Goal: Information Seeking & Learning: Learn about a topic

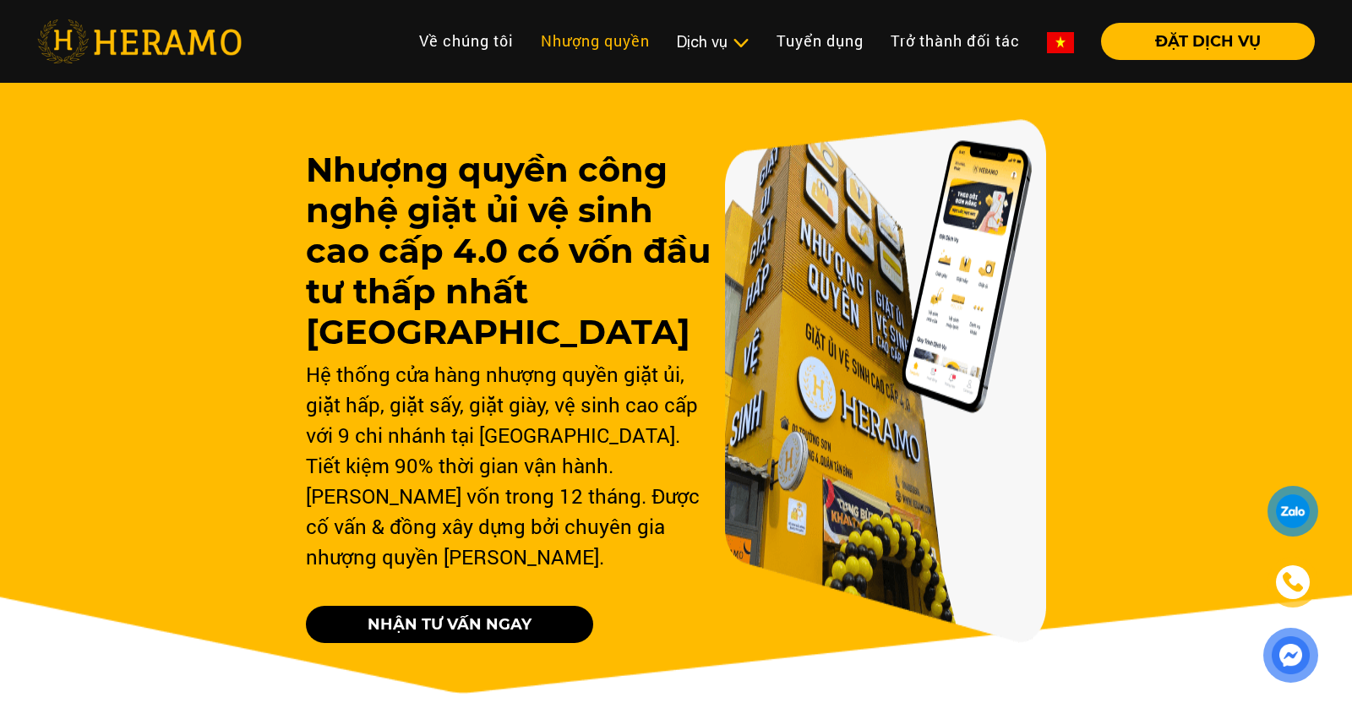
click at [614, 36] on link "Nhượng quyền" at bounding box center [595, 41] width 136 height 36
click at [615, 40] on link "Nhượng quyền" at bounding box center [595, 41] width 136 height 36
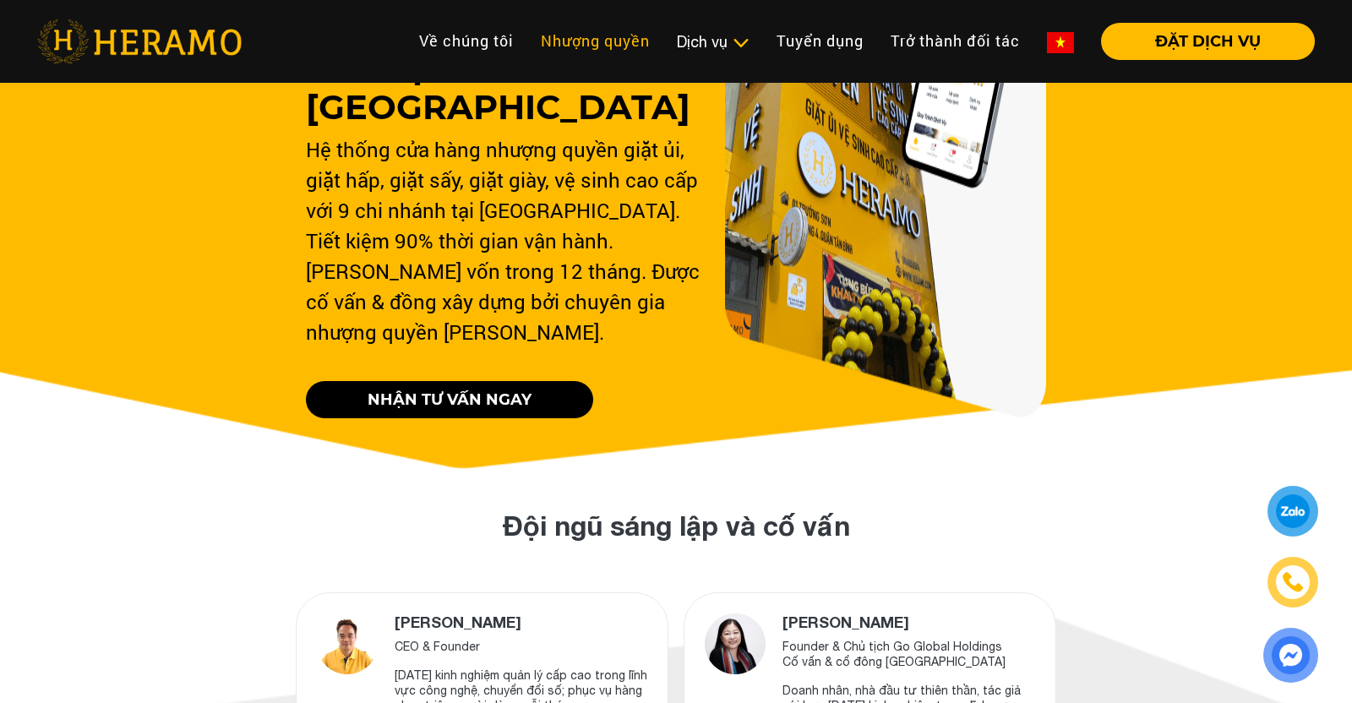
scroll to position [26, 0]
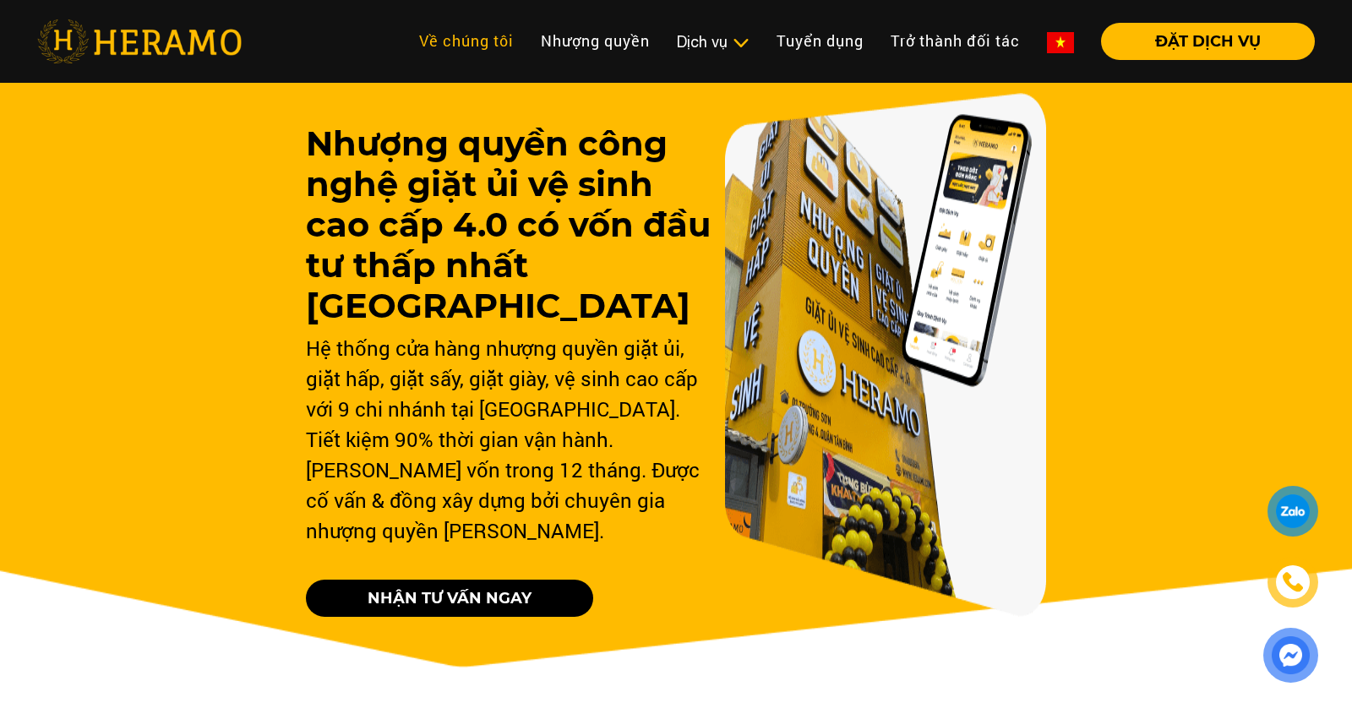
click at [476, 45] on link "Về chúng tôi" at bounding box center [466, 41] width 122 height 36
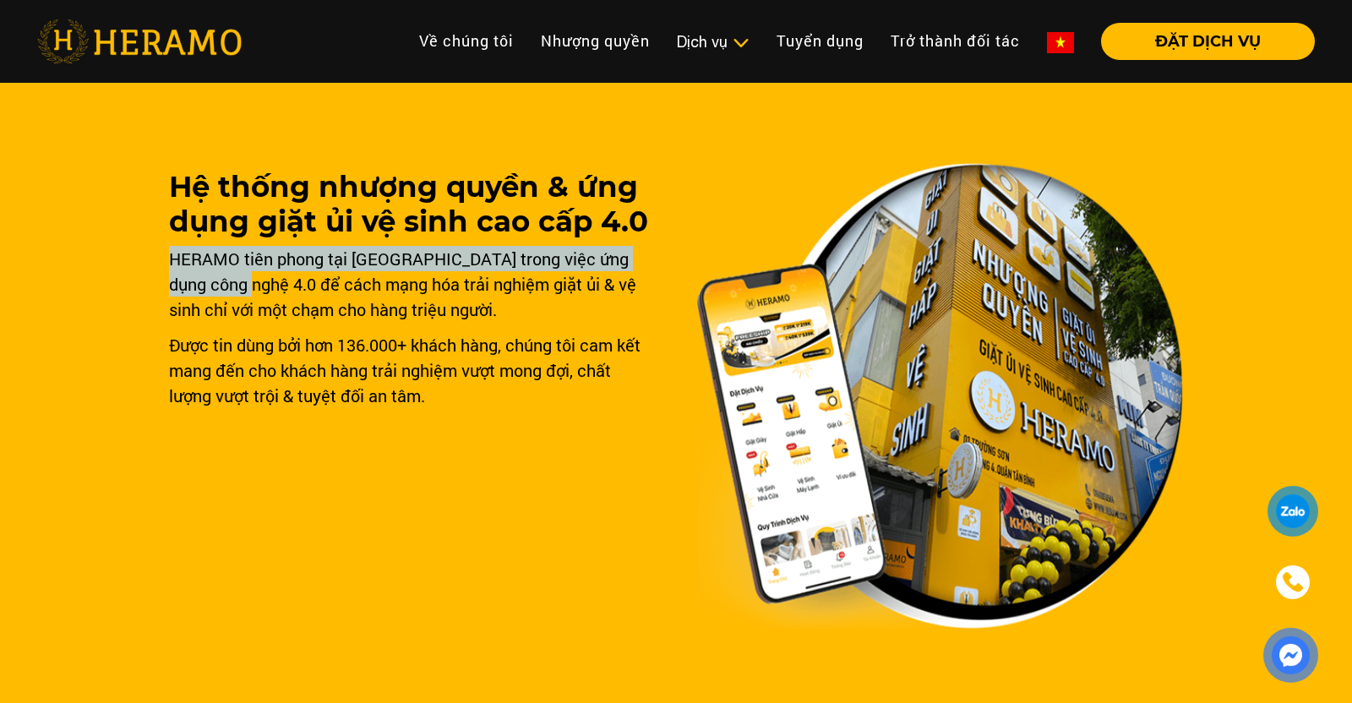
drag, startPoint x: 218, startPoint y: 281, endPoint x: 146, endPoint y: 249, distance: 78.7
click at [146, 249] on div "Hệ thống nhượng quyền & ứng dụng giặt ủi vệ sinh cao cấp 4.0 HERAMO tiên phong …" at bounding box center [676, 480] width 1352 height 811
drag, startPoint x: 240, startPoint y: 287, endPoint x: 163, endPoint y: 256, distance: 83.0
click at [163, 256] on div "Hệ thống nhượng quyền & ứng dụng giặt ủi vệ sinh cao cấp 4.0 HERAMO tiên phong …" at bounding box center [676, 480] width 1352 height 811
copy div "HERAMO tiên phong tại [GEOGRAPHIC_DATA] trong việc ứng dụng công nghệ 4.0"
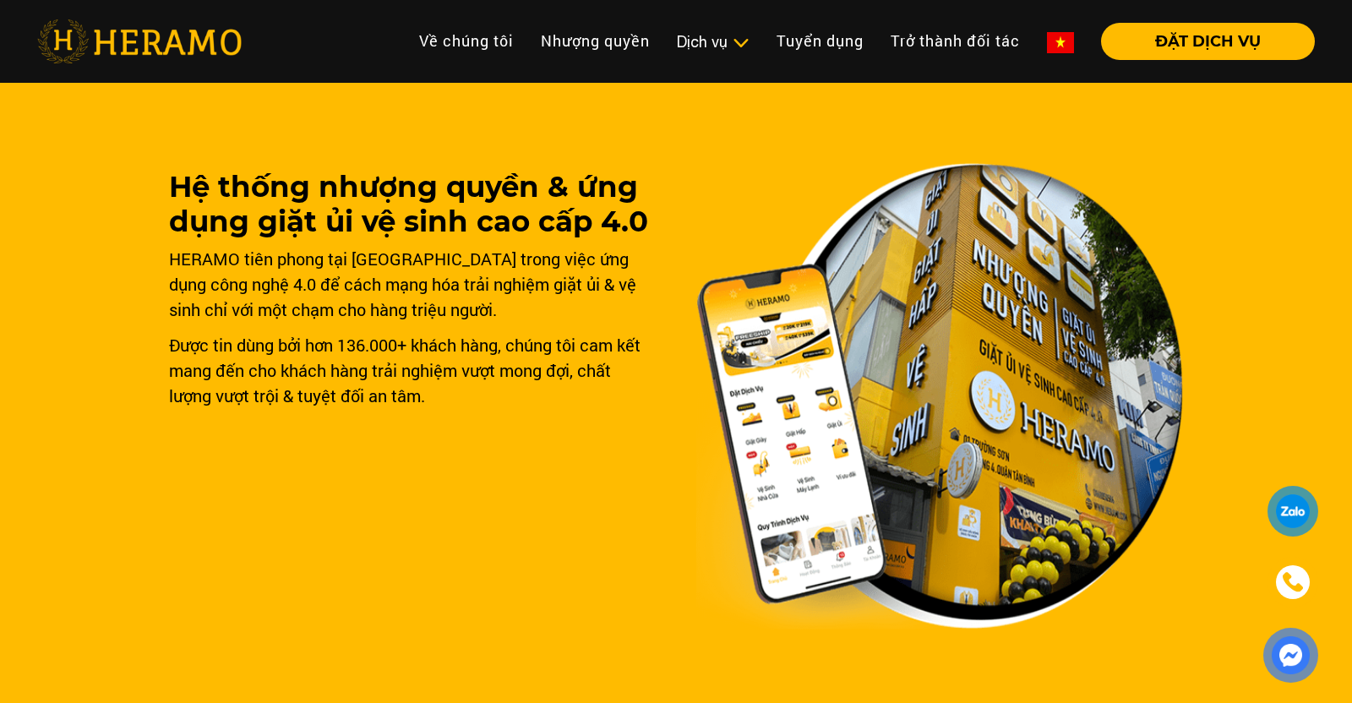
click at [771, 182] on img at bounding box center [939, 396] width 487 height 466
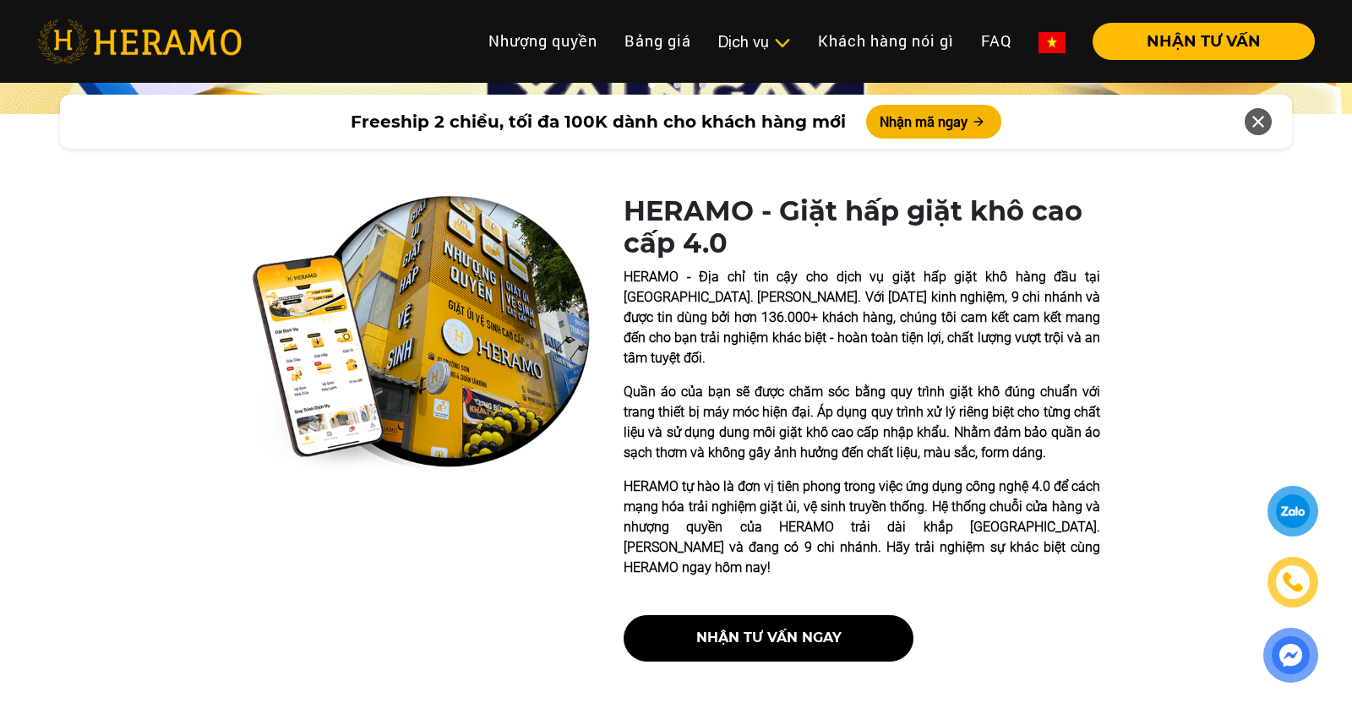
scroll to position [158, 0]
